Goal: Transaction & Acquisition: Purchase product/service

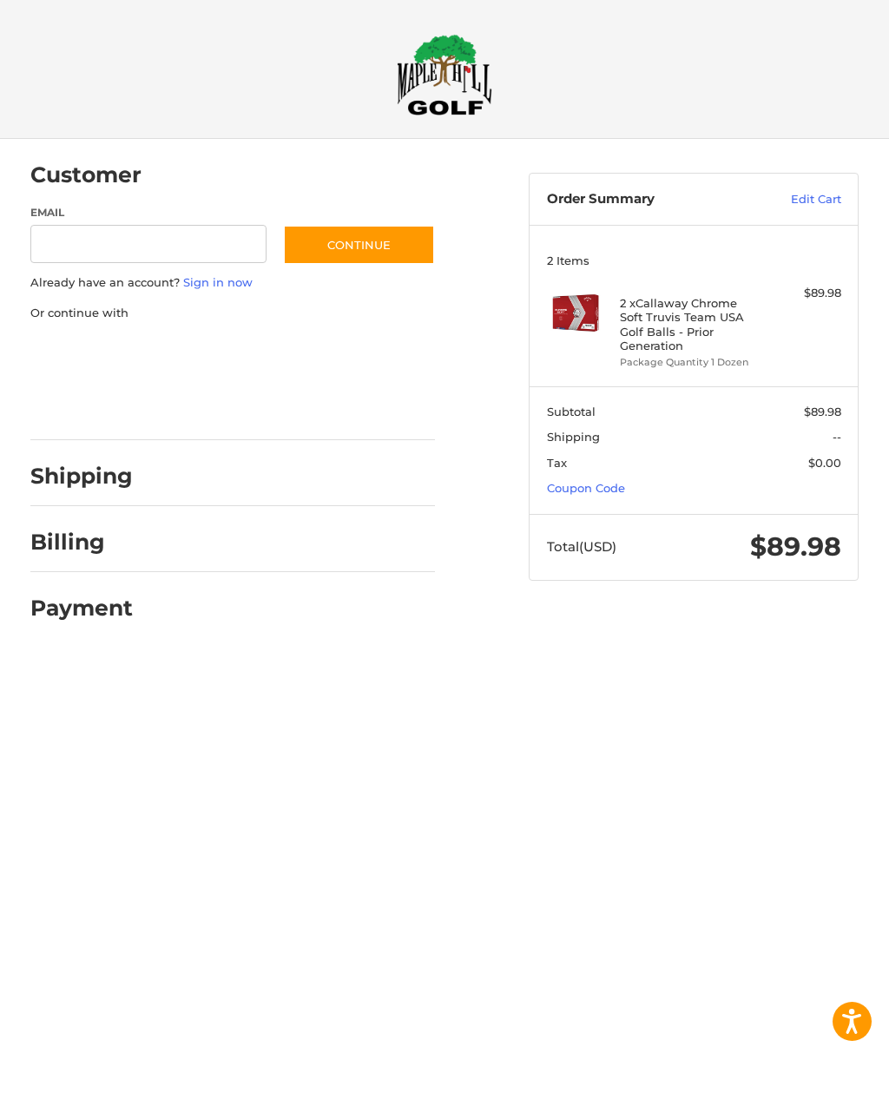
click at [617, 492] on link "Coupon Code" at bounding box center [586, 488] width 78 height 14
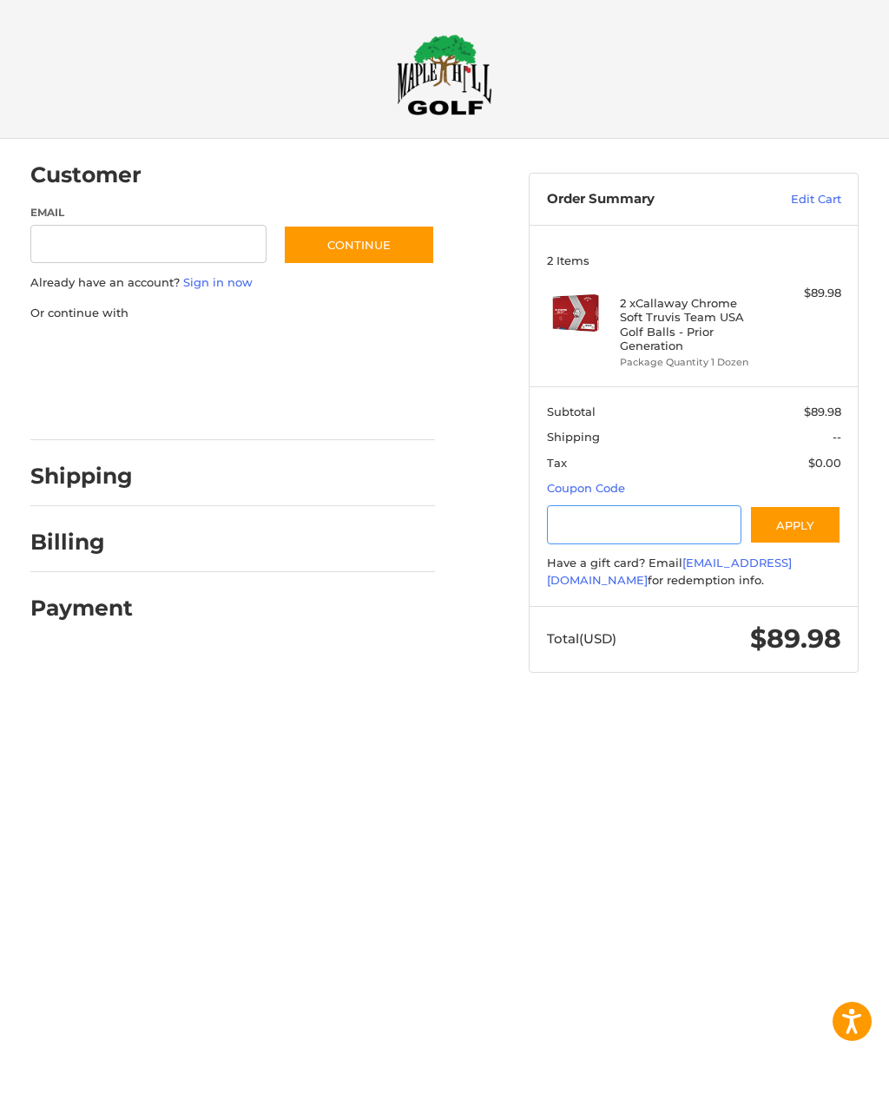
click at [607, 534] on input "Gift Certificate or Coupon Code" at bounding box center [644, 524] width 194 height 39
type input "******"
click at [816, 529] on button "Apply" at bounding box center [795, 524] width 92 height 39
